Goal: Entertainment & Leisure: Consume media (video, audio)

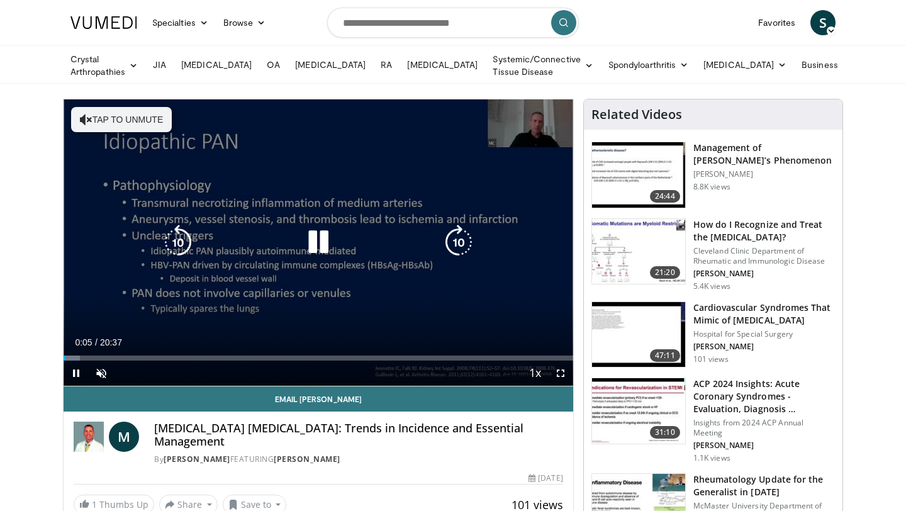
click at [313, 239] on icon "Video Player" at bounding box center [318, 242] width 35 height 35
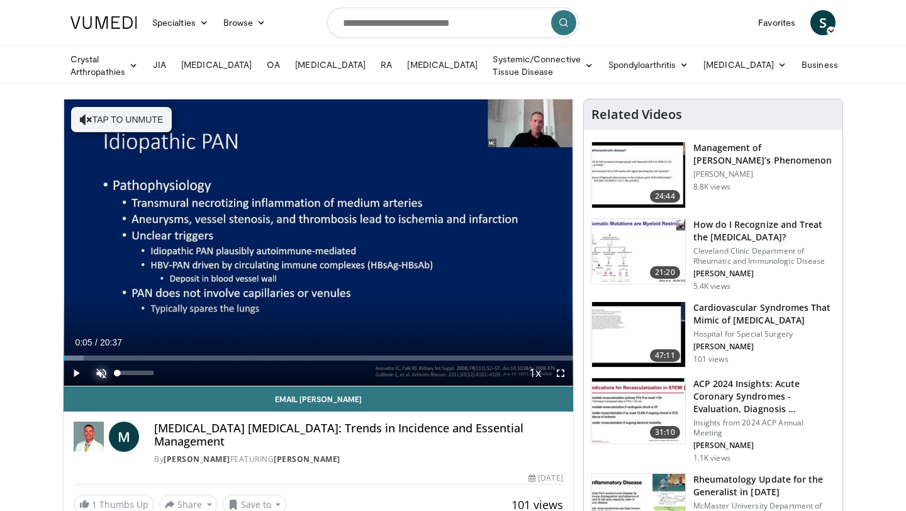
click at [103, 367] on span "Video Player" at bounding box center [101, 373] width 25 height 25
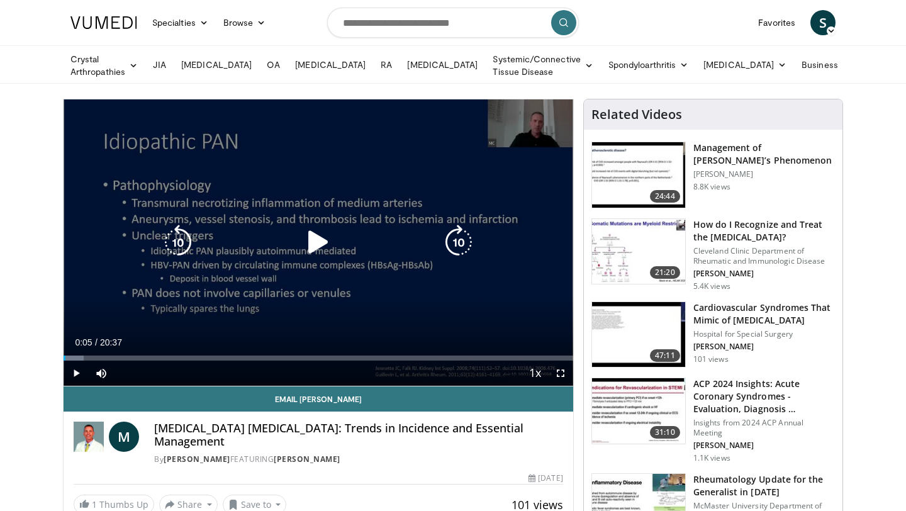
click at [318, 233] on icon "Video Player" at bounding box center [318, 242] width 35 height 35
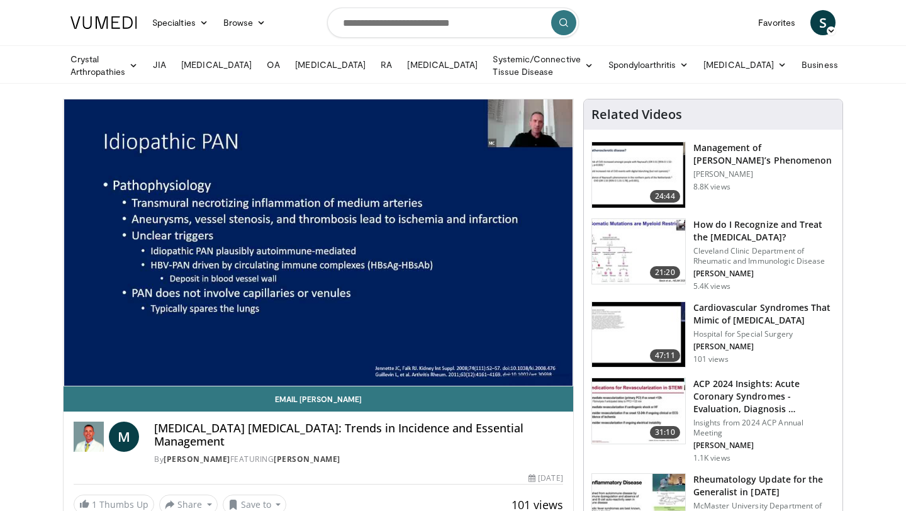
click at [512, 276] on div "10 seconds Tap to unmute" at bounding box center [319, 242] width 510 height 286
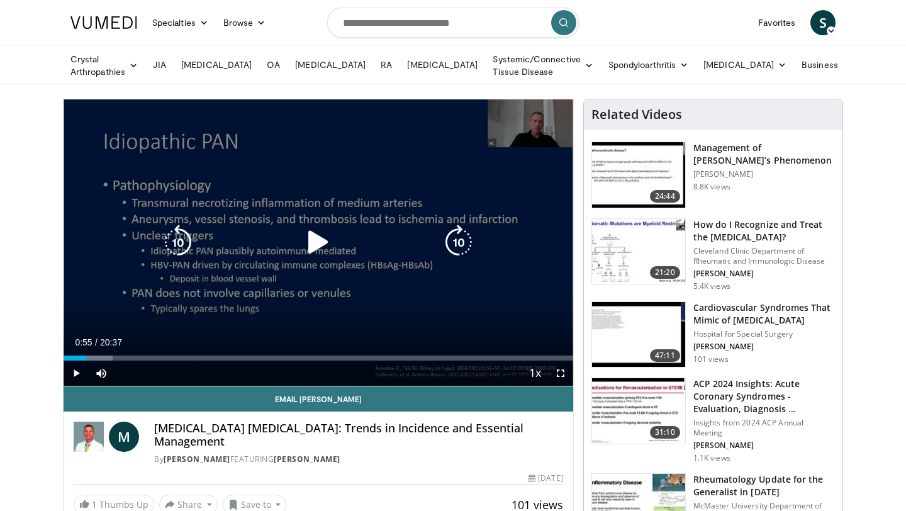
click at [317, 244] on icon "Video Player" at bounding box center [318, 242] width 35 height 35
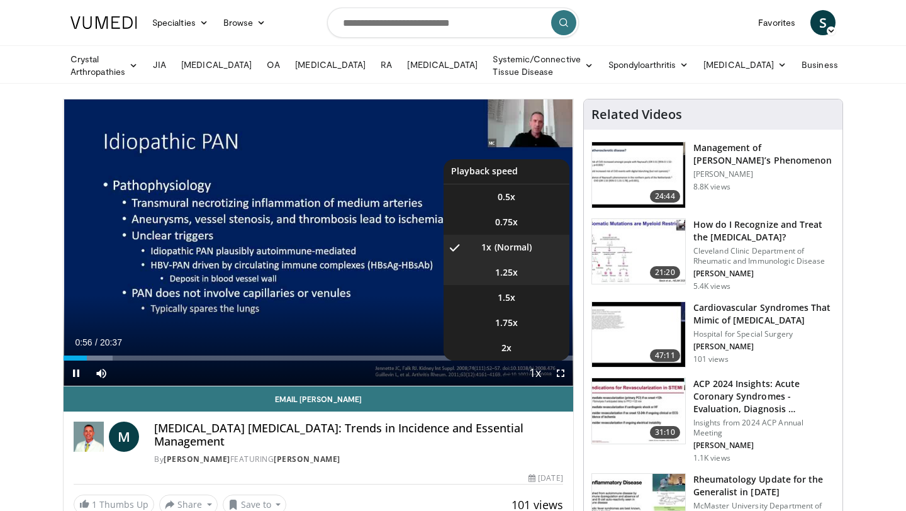
click at [507, 272] on span "1.25x" at bounding box center [506, 272] width 23 height 13
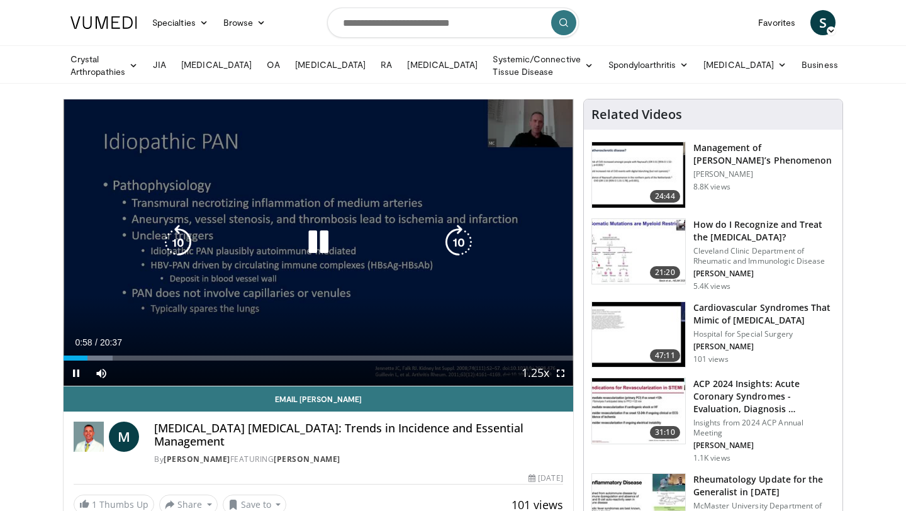
click at [378, 283] on div "10 seconds Tap to unmute" at bounding box center [319, 242] width 510 height 286
click at [315, 238] on icon "Video Player" at bounding box center [318, 242] width 35 height 35
click at [232, 278] on div "10 seconds Tap to unmute" at bounding box center [319, 242] width 510 height 286
click at [381, 259] on div "10 seconds Tap to unmute" at bounding box center [319, 242] width 510 height 286
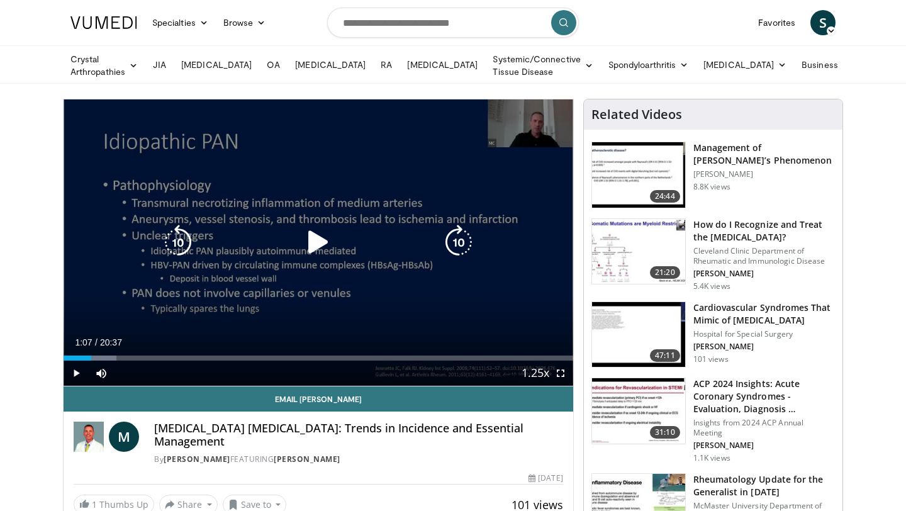
click at [381, 259] on div "10 seconds Tap to unmute" at bounding box center [319, 242] width 510 height 286
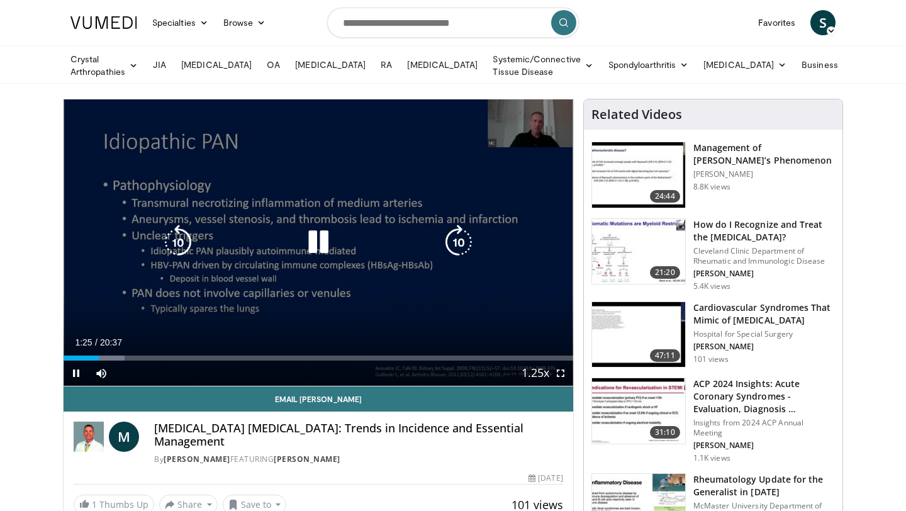
click at [451, 241] on icon "Video Player" at bounding box center [458, 242] width 35 height 35
click at [453, 240] on icon "Video Player" at bounding box center [458, 242] width 35 height 35
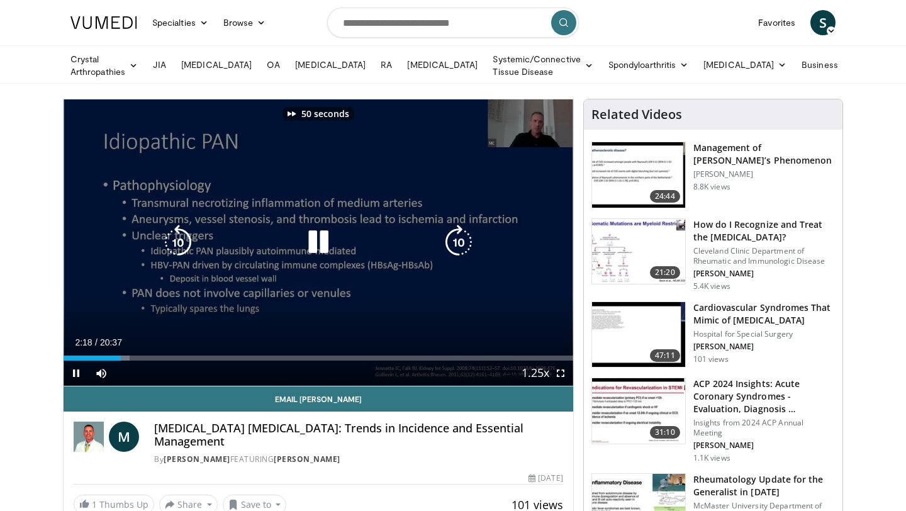
click at [453, 240] on icon "Video Player" at bounding box center [458, 242] width 35 height 35
click at [306, 249] on icon "Video Player" at bounding box center [318, 242] width 35 height 35
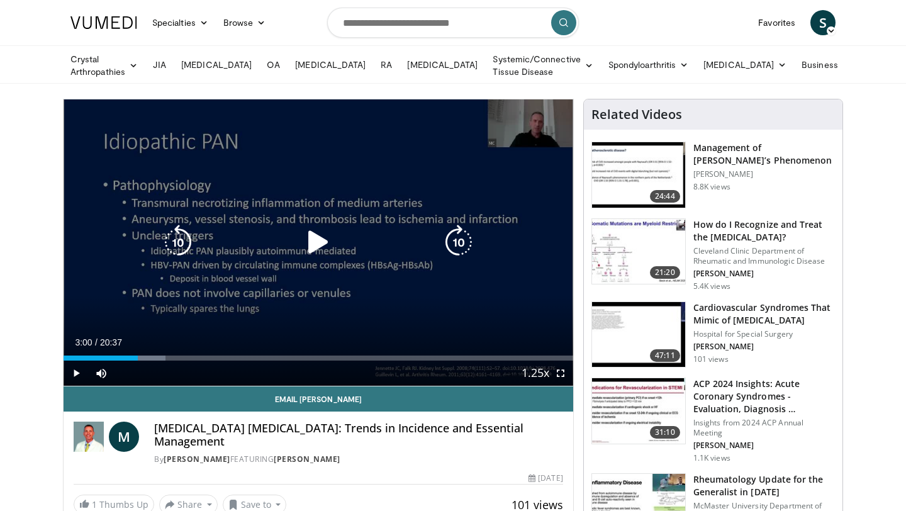
click at [462, 243] on icon "Video Player" at bounding box center [458, 242] width 35 height 35
click at [462, 244] on icon "Video Player" at bounding box center [458, 242] width 35 height 35
click at [310, 243] on icon "Video Player" at bounding box center [318, 242] width 35 height 35
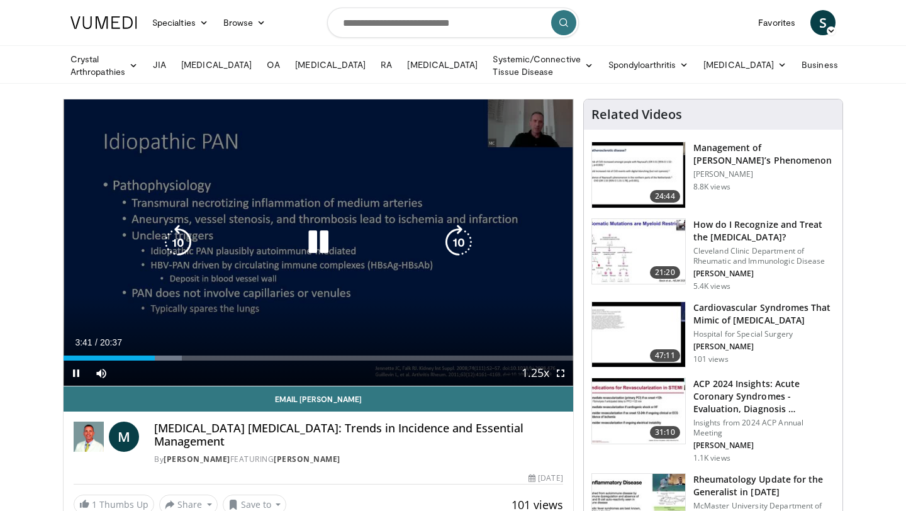
click at [398, 291] on div "40 seconds Tap to unmute" at bounding box center [319, 242] width 510 height 286
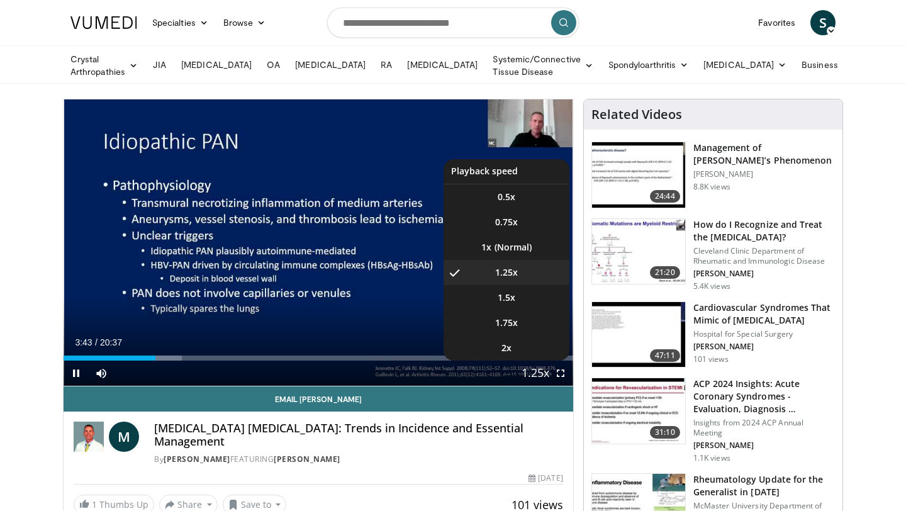
click at [540, 370] on span "Video Player" at bounding box center [536, 373] width 18 height 25
click at [515, 244] on li "1x" at bounding box center [507, 247] width 126 height 25
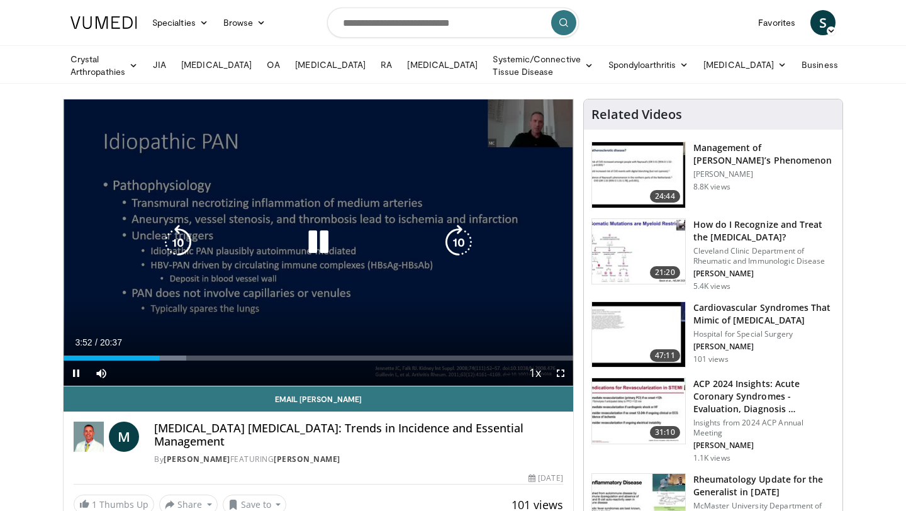
click at [459, 233] on icon "Video Player" at bounding box center [458, 242] width 35 height 35
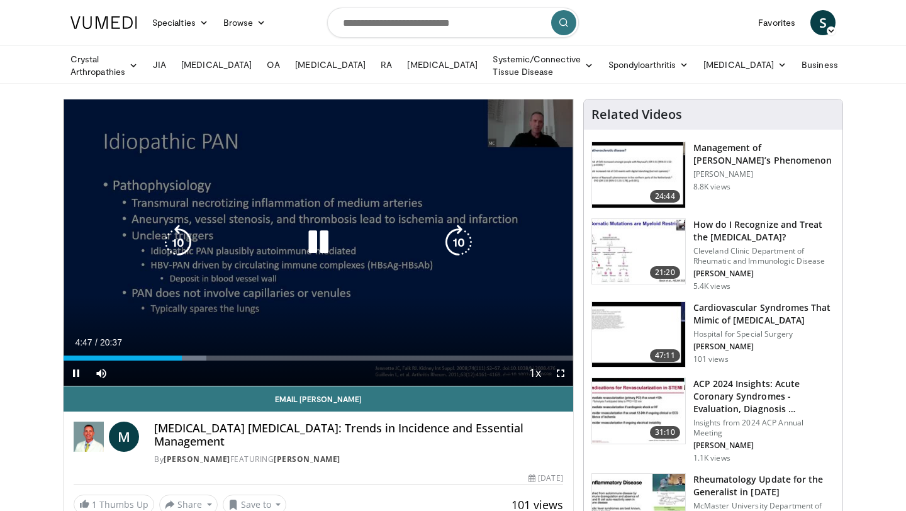
click at [459, 233] on icon "Video Player" at bounding box center [458, 242] width 35 height 35
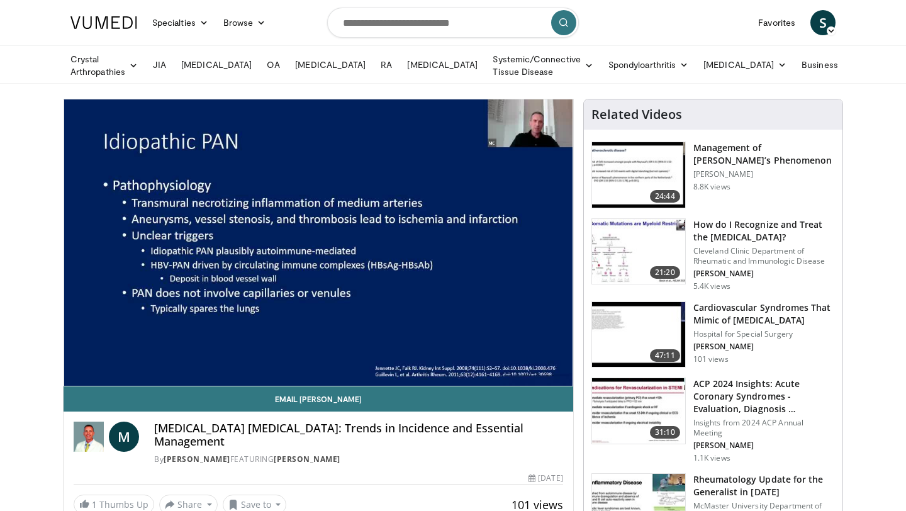
click at [459, 233] on div "10 seconds Tap to unmute" at bounding box center [319, 242] width 510 height 286
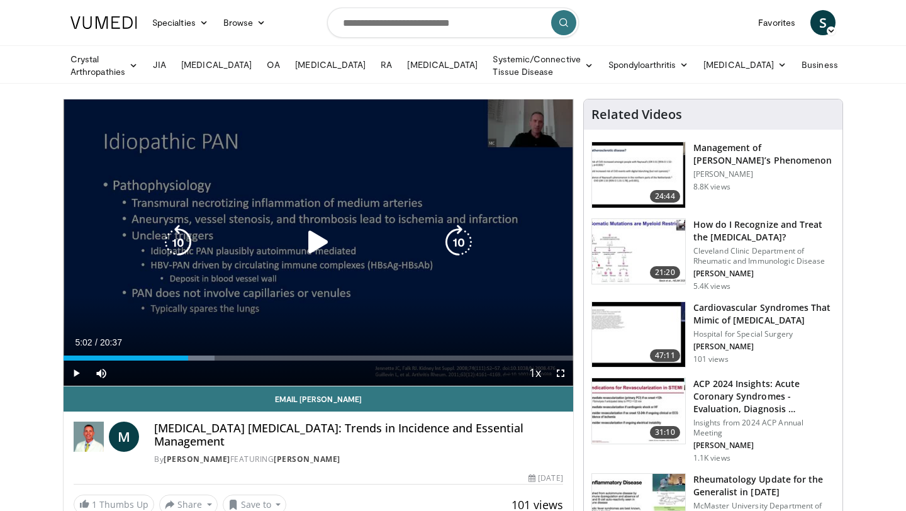
click at [456, 234] on icon "Video Player" at bounding box center [458, 242] width 35 height 35
click at [456, 235] on icon "Video Player" at bounding box center [458, 242] width 35 height 35
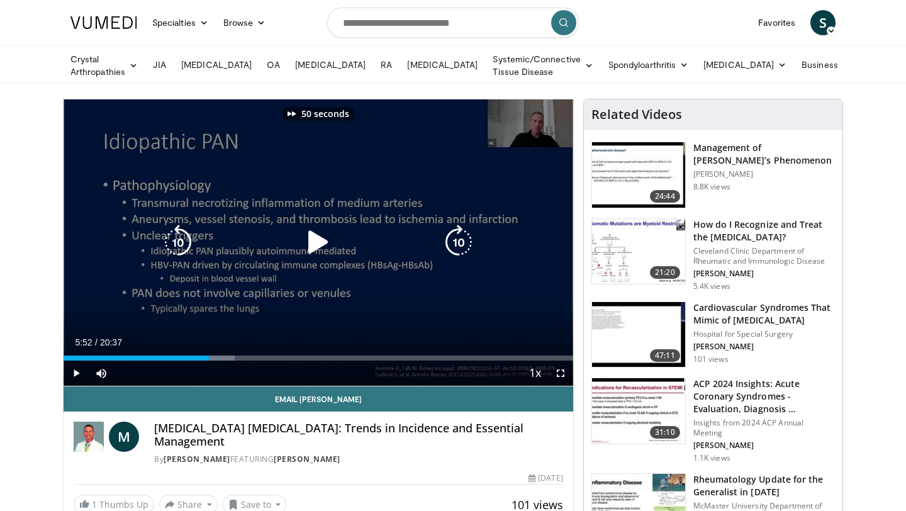
click at [315, 257] on icon "Video Player" at bounding box center [318, 242] width 35 height 35
click at [466, 231] on icon "Video Player" at bounding box center [458, 242] width 35 height 35
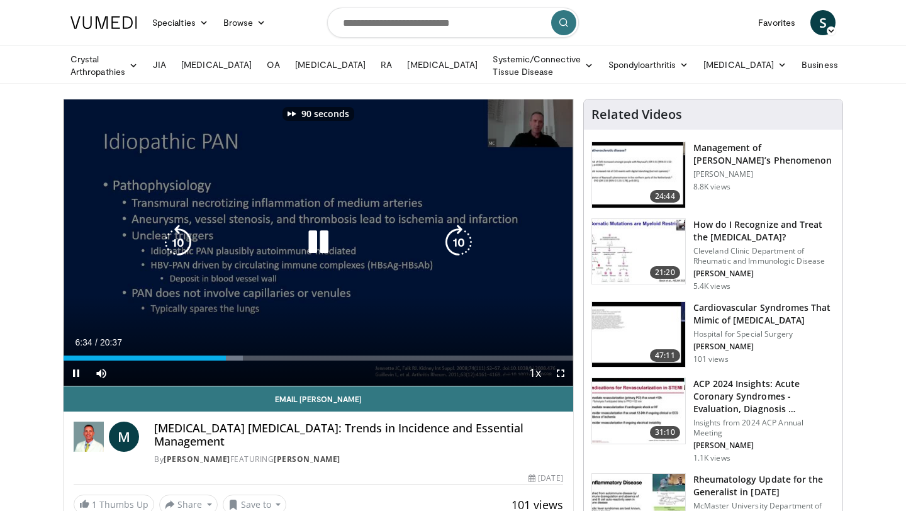
click at [466, 231] on icon "Video Player" at bounding box center [458, 242] width 35 height 35
click at [313, 239] on icon "Video Player" at bounding box center [318, 242] width 35 height 35
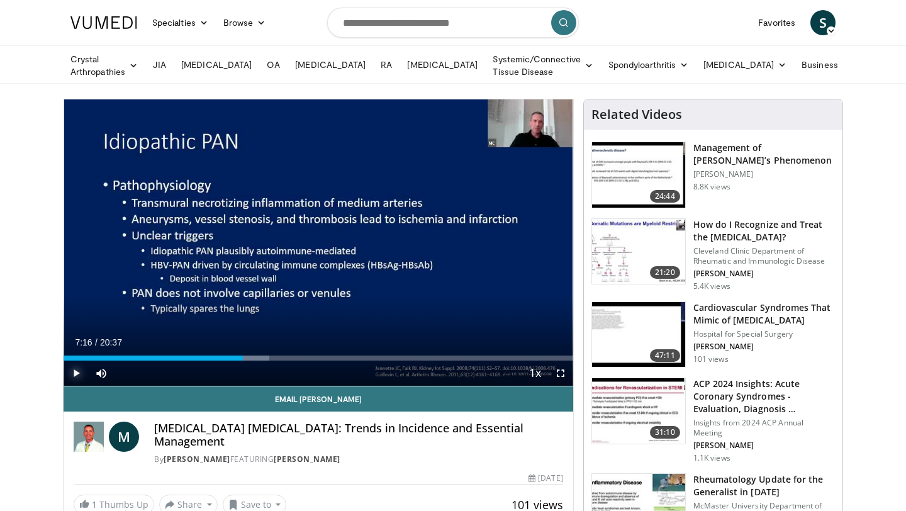
click at [76, 369] on span "Video Player" at bounding box center [76, 373] width 25 height 25
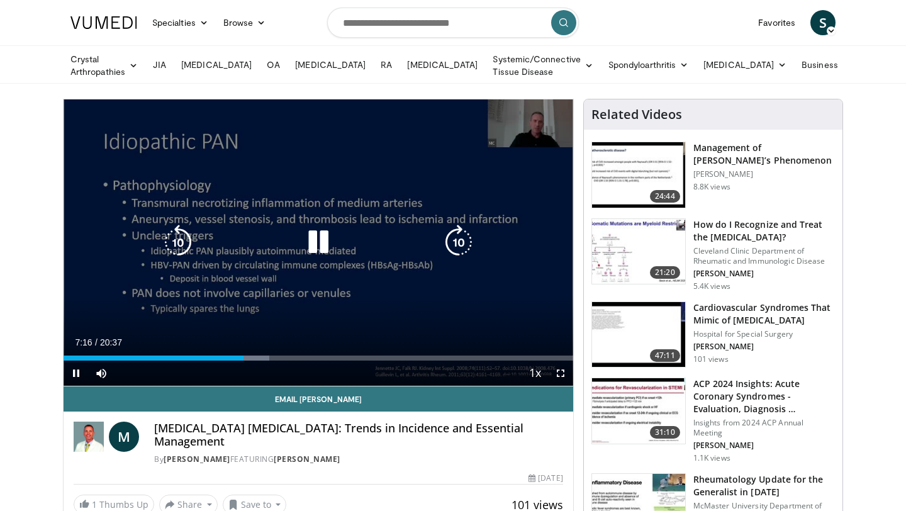
click at [456, 237] on icon "Video Player" at bounding box center [458, 242] width 35 height 35
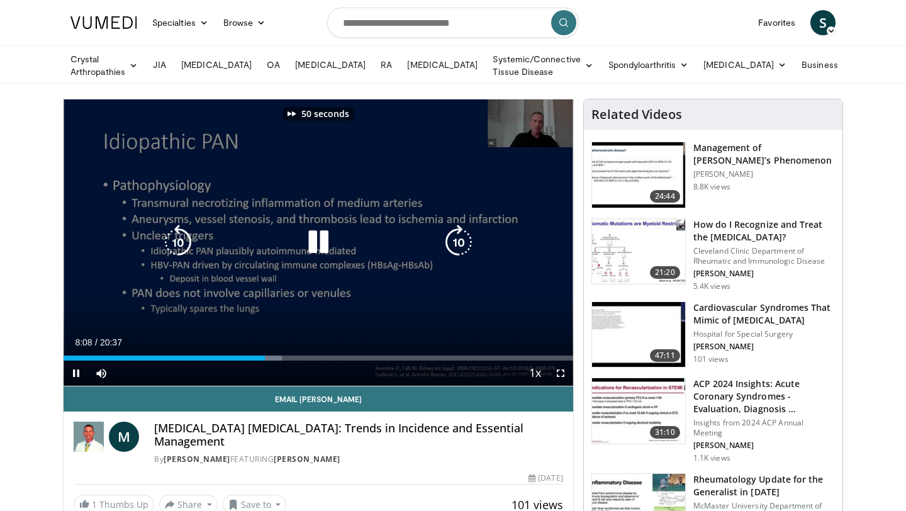
click at [456, 237] on icon "Video Player" at bounding box center [458, 242] width 35 height 35
click at [182, 238] on icon "Video Player" at bounding box center [177, 242] width 35 height 35
click at [310, 237] on icon "Video Player" at bounding box center [318, 242] width 35 height 35
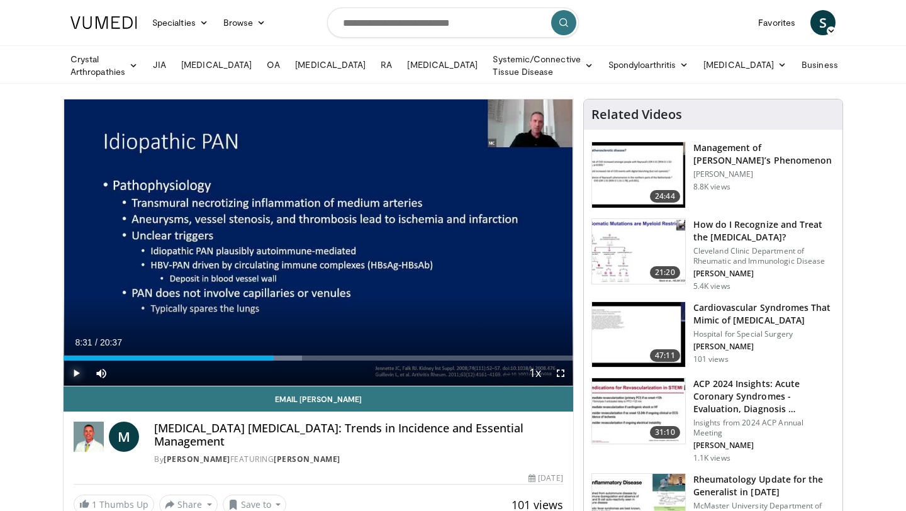
click at [74, 372] on span "Video Player" at bounding box center [76, 373] width 25 height 25
click at [74, 379] on span "Video Player" at bounding box center [76, 373] width 25 height 25
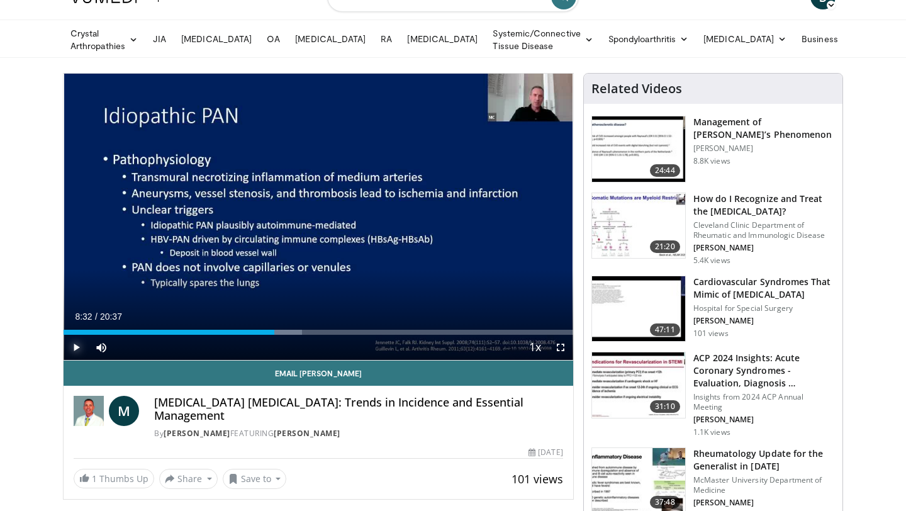
scroll to position [25, 0]
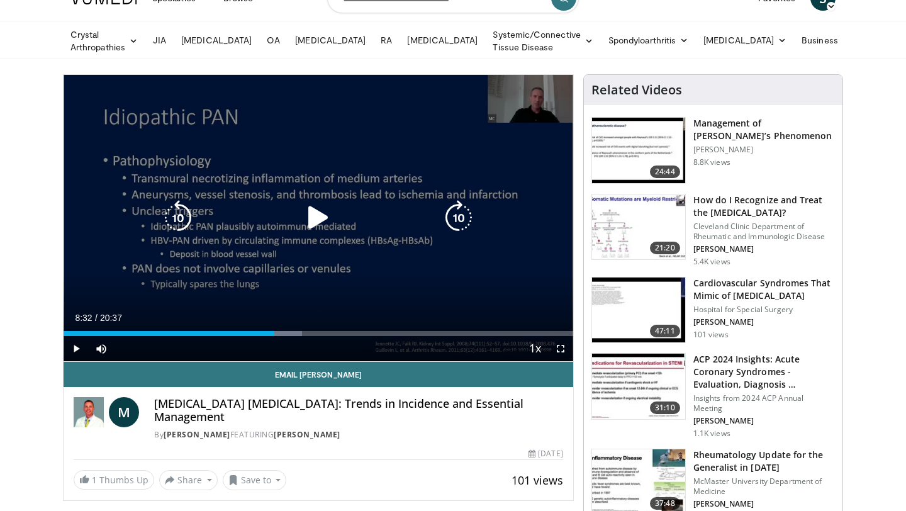
click at [318, 216] on icon "Video Player" at bounding box center [318, 217] width 35 height 35
click at [456, 204] on icon "Video Player" at bounding box center [458, 217] width 35 height 35
click at [464, 216] on icon "Video Player" at bounding box center [458, 217] width 35 height 35
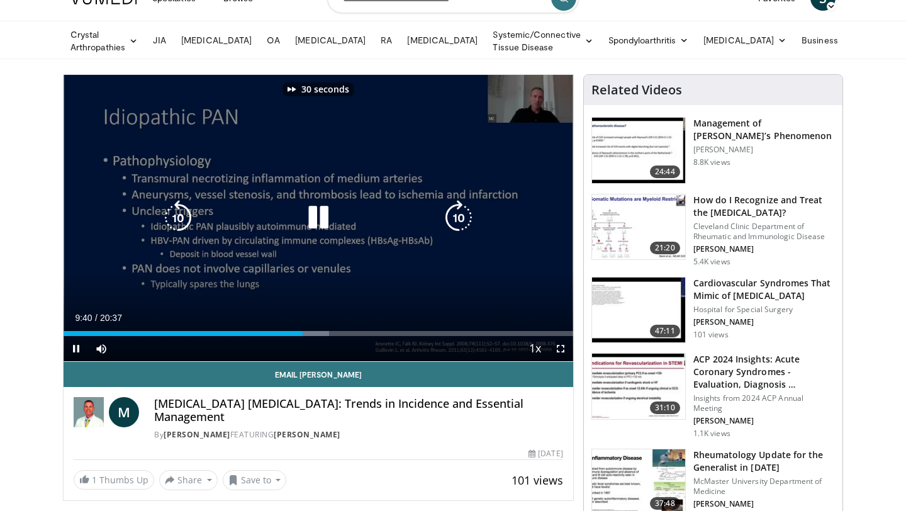
click at [464, 215] on icon "Video Player" at bounding box center [458, 217] width 35 height 35
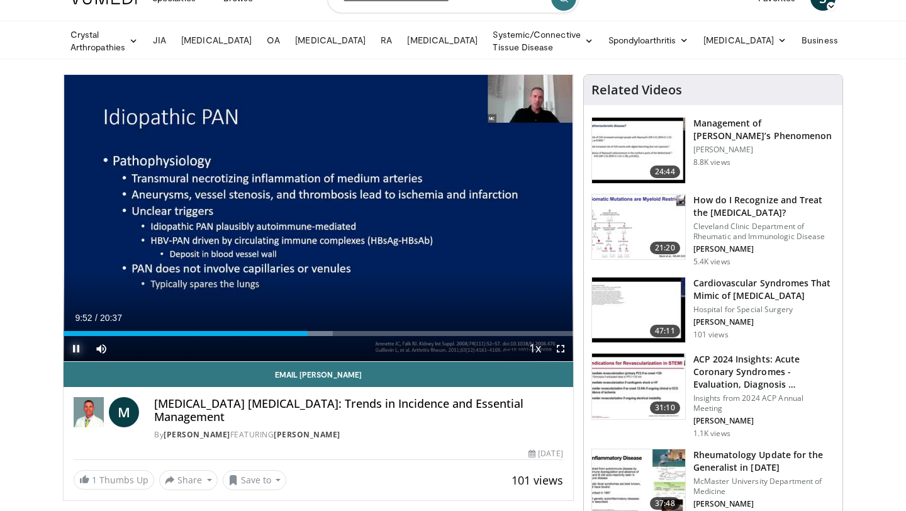
click at [77, 350] on span "Video Player" at bounding box center [76, 348] width 25 height 25
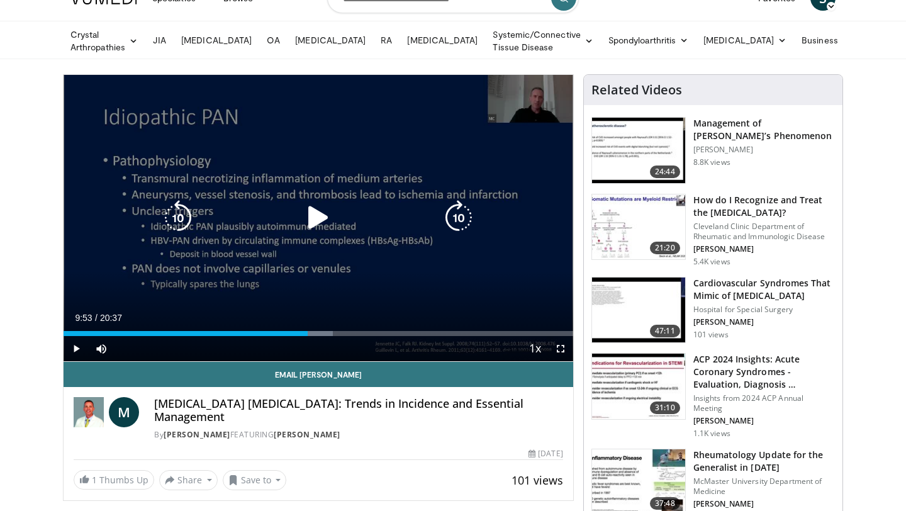
click at [309, 214] on icon "Video Player" at bounding box center [318, 217] width 35 height 35
click at [308, 225] on icon "Video Player" at bounding box center [318, 217] width 35 height 35
click at [308, 224] on icon "Video Player" at bounding box center [318, 217] width 35 height 35
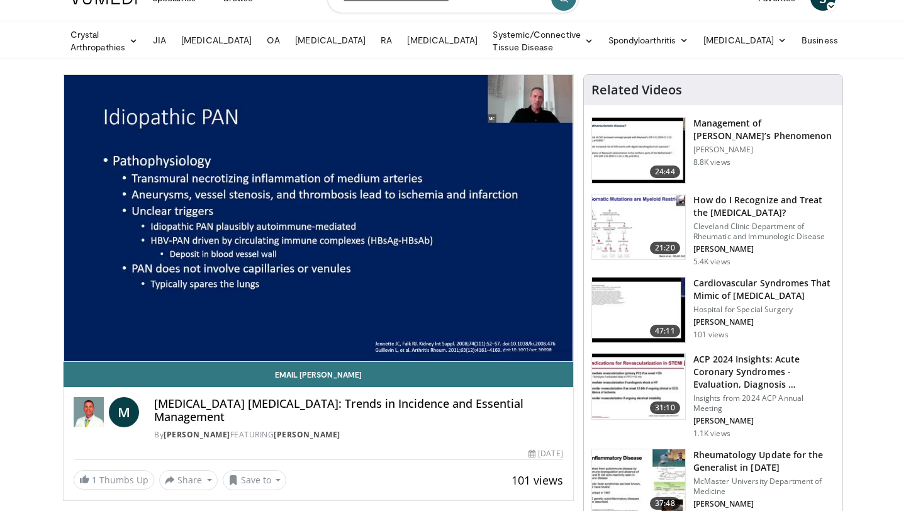
click at [308, 224] on div "40 seconds Tap to unmute" at bounding box center [319, 218] width 510 height 286
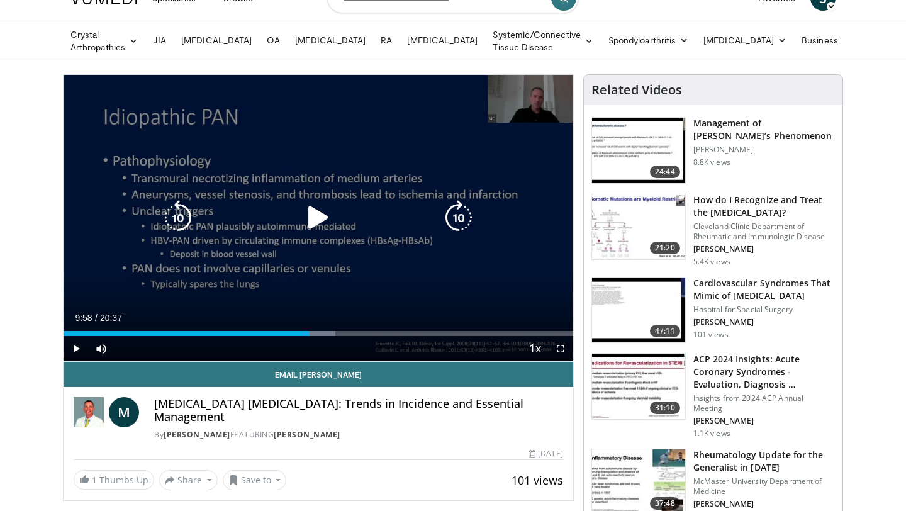
click at [310, 210] on icon "Video Player" at bounding box center [318, 217] width 35 height 35
click at [455, 210] on icon "Video Player" at bounding box center [458, 217] width 35 height 35
click at [317, 215] on icon "Video Player" at bounding box center [318, 217] width 35 height 35
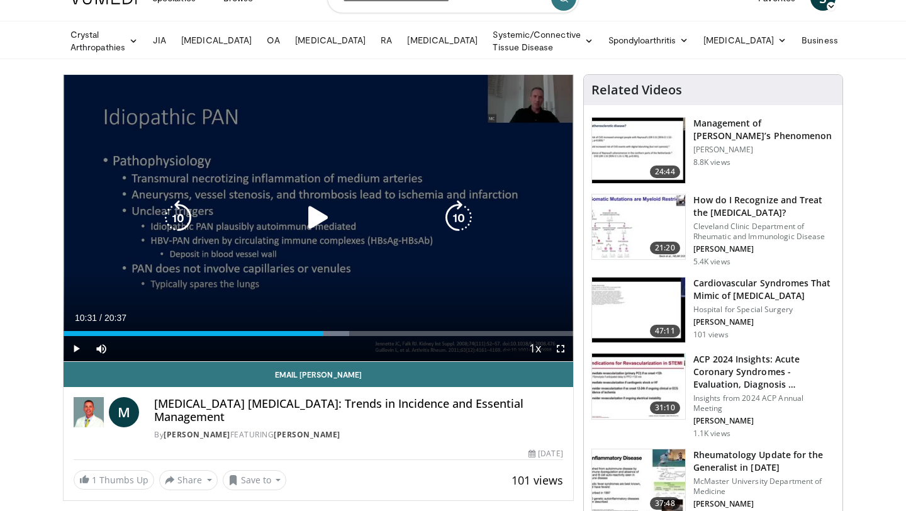
click at [318, 213] on icon "Video Player" at bounding box center [318, 217] width 35 height 35
click at [319, 223] on icon "Video Player" at bounding box center [318, 217] width 35 height 35
click at [317, 216] on icon "Video Player" at bounding box center [318, 217] width 35 height 35
click at [463, 213] on icon "Video Player" at bounding box center [458, 217] width 35 height 35
click at [181, 209] on icon "Video Player" at bounding box center [177, 217] width 35 height 35
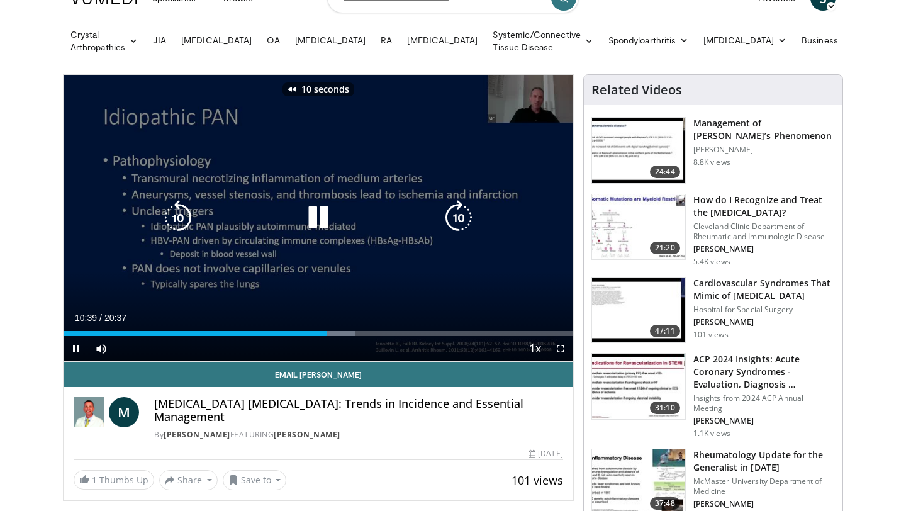
click at [455, 206] on icon "Video Player" at bounding box center [458, 217] width 35 height 35
click at [165, 220] on icon "Video Player" at bounding box center [177, 217] width 35 height 35
click at [447, 216] on icon "Video Player" at bounding box center [458, 217] width 35 height 35
click at [325, 217] on icon "Video Player" at bounding box center [318, 217] width 35 height 35
click at [364, 160] on div "10 seconds Tap to unmute" at bounding box center [319, 218] width 510 height 286
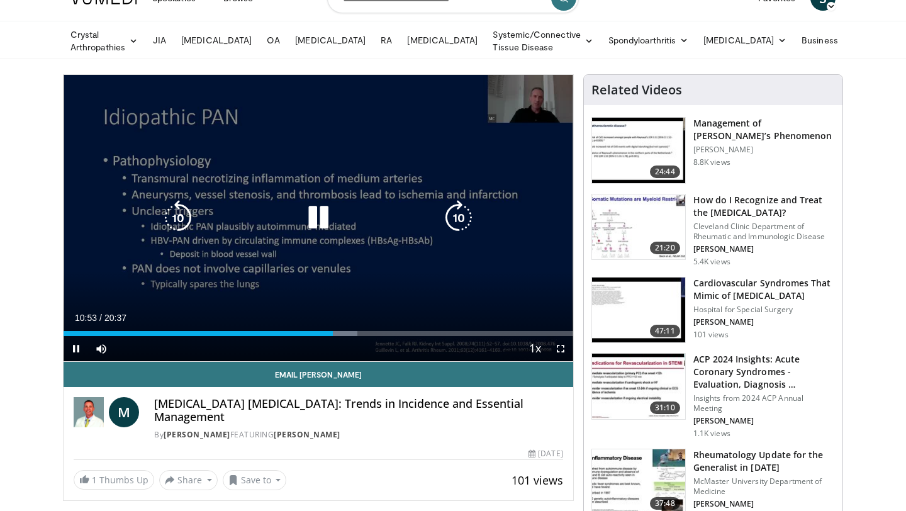
click at [324, 208] on icon "Video Player" at bounding box center [318, 217] width 35 height 35
click at [459, 210] on icon "Video Player" at bounding box center [458, 217] width 35 height 35
click at [317, 225] on icon "Video Player" at bounding box center [318, 217] width 35 height 35
click at [465, 215] on icon "Video Player" at bounding box center [458, 217] width 35 height 35
click at [454, 215] on icon "Video Player" at bounding box center [458, 217] width 35 height 35
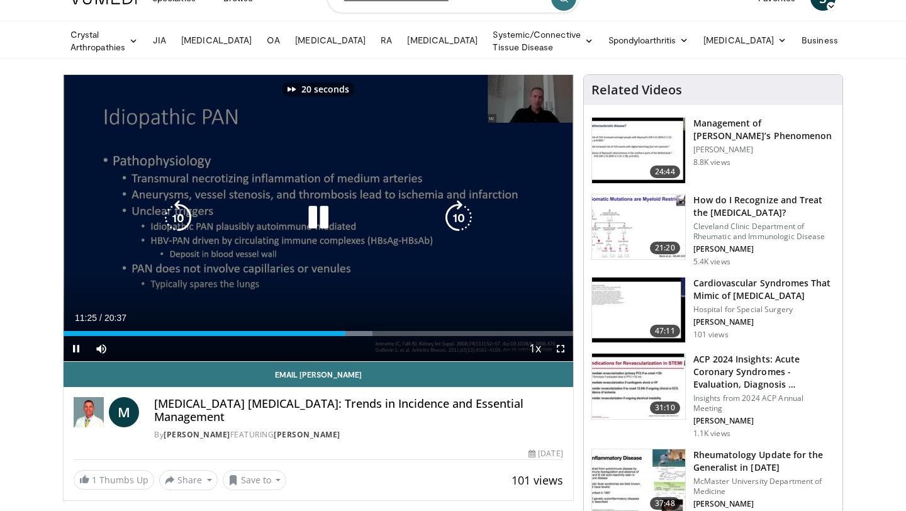
click at [454, 215] on icon "Video Player" at bounding box center [458, 217] width 35 height 35
click at [447, 213] on icon "Video Player" at bounding box center [458, 217] width 35 height 35
click at [459, 216] on icon "Video Player" at bounding box center [458, 217] width 35 height 35
click at [459, 217] on icon "Video Player" at bounding box center [458, 217] width 35 height 35
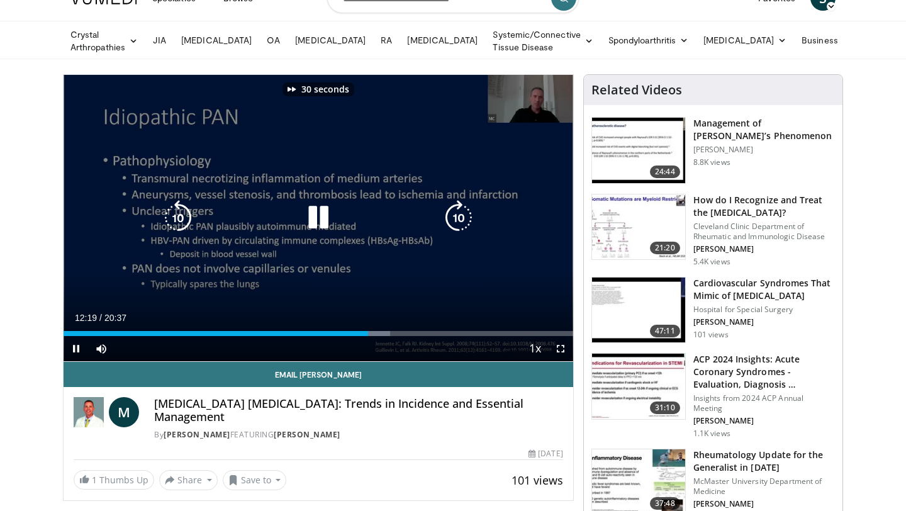
click at [459, 217] on icon "Video Player" at bounding box center [458, 217] width 35 height 35
click at [181, 216] on icon "Video Player" at bounding box center [177, 217] width 35 height 35
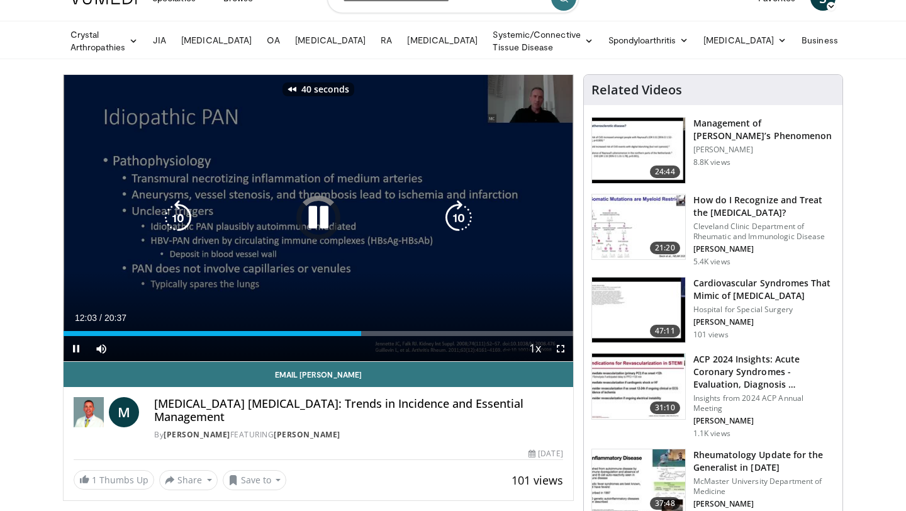
click at [181, 216] on icon "Video Player" at bounding box center [177, 217] width 35 height 35
click at [306, 218] on icon "Video Player" at bounding box center [318, 217] width 35 height 35
